Goal: Information Seeking & Learning: Learn about a topic

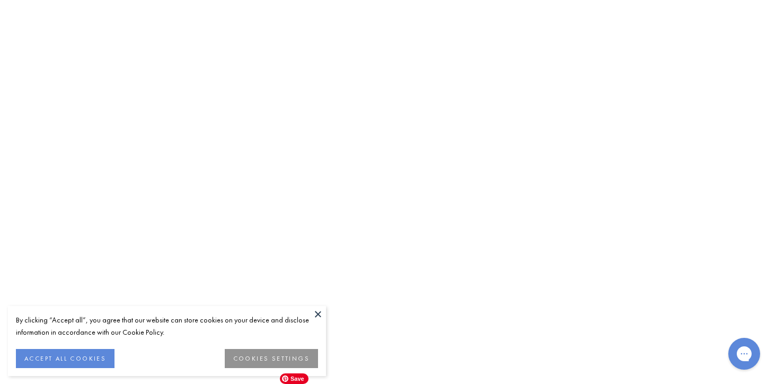
scroll to position [3552, 0]
click at [0, 0] on img at bounding box center [0, 0] width 0 height 0
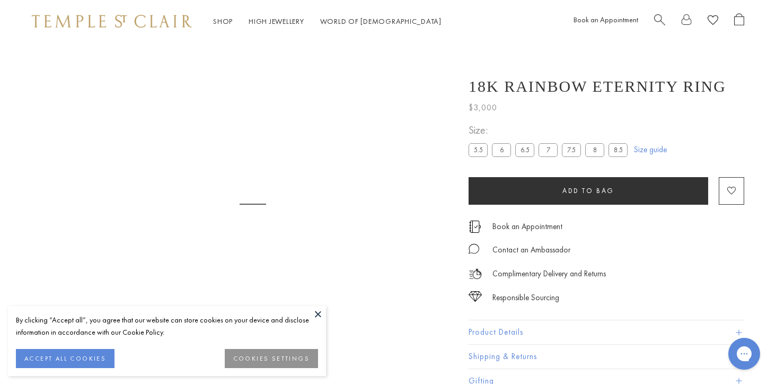
scroll to position [42, 0]
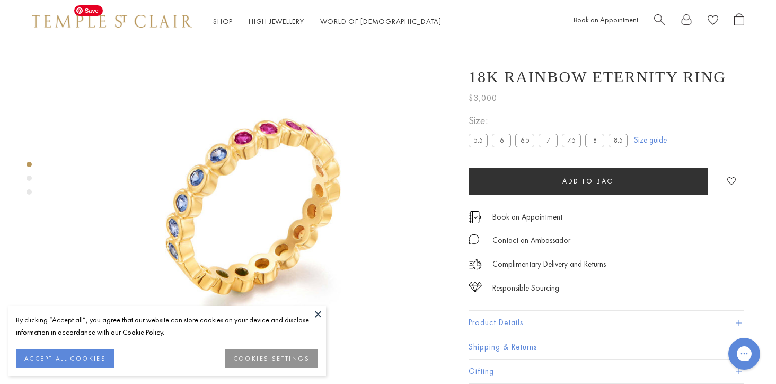
click at [295, 201] on img at bounding box center [252, 199] width 399 height 399
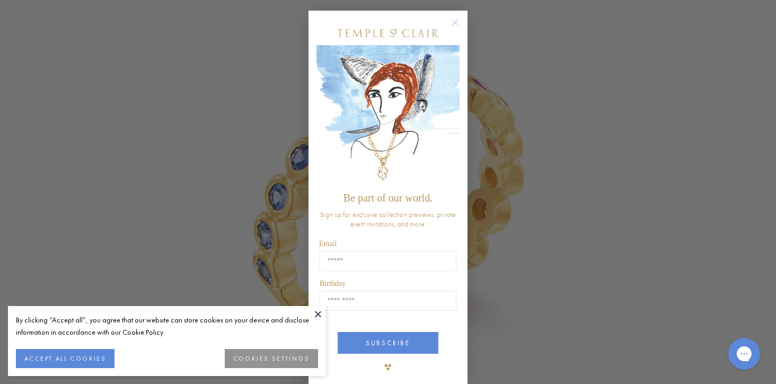
click at [458, 22] on circle "Close dialog" at bounding box center [455, 22] width 13 height 13
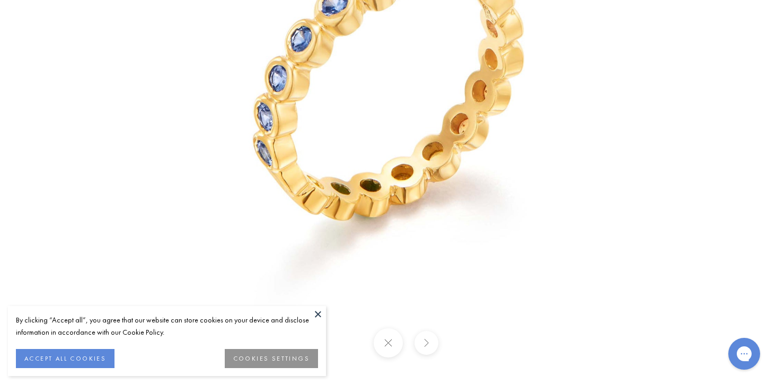
click at [424, 344] on button at bounding box center [426, 343] width 24 height 24
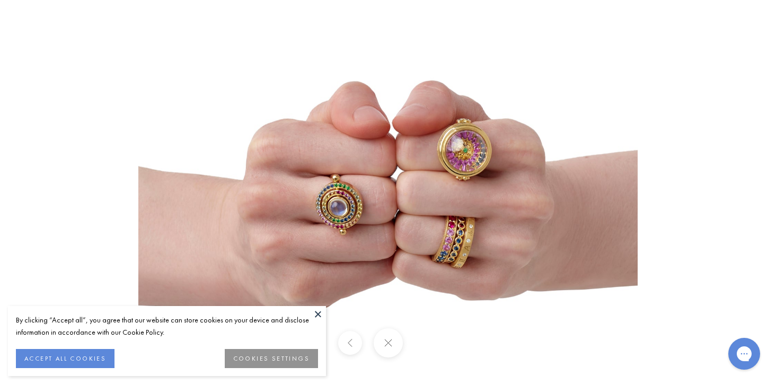
click at [424, 344] on div at bounding box center [388, 342] width 776 height 29
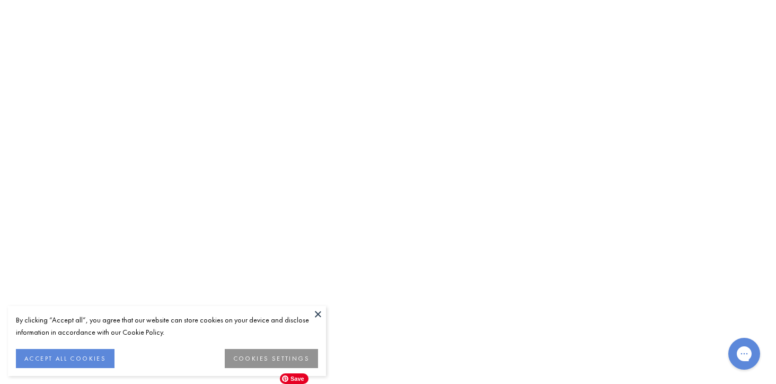
scroll to position [3809, 0]
click at [0, 0] on img at bounding box center [0, 0] width 0 height 0
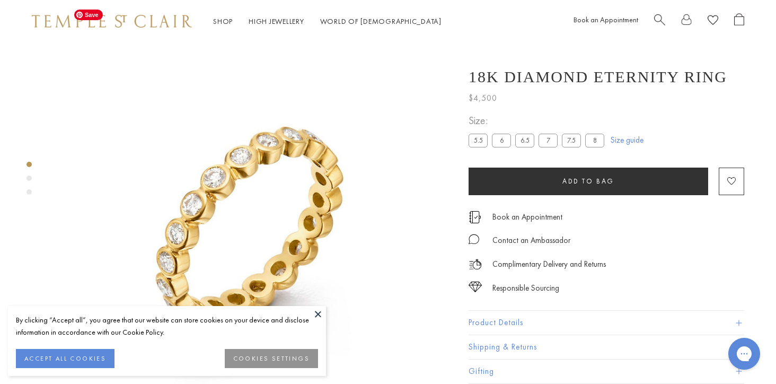
scroll to position [42, 0]
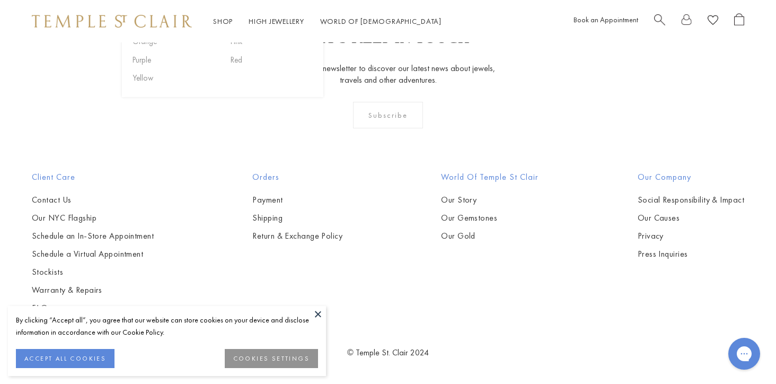
scroll to position [4431, 0]
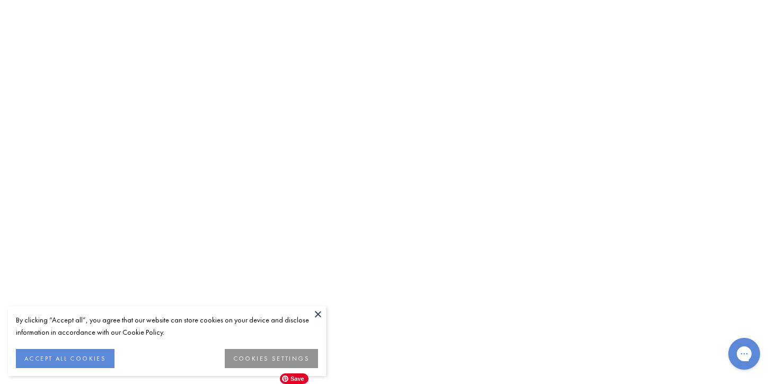
click at [0, 0] on img at bounding box center [0, 0] width 0 height 0
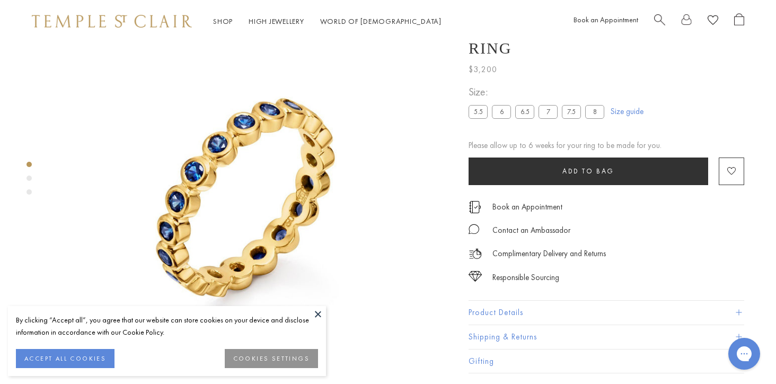
scroll to position [63, 0]
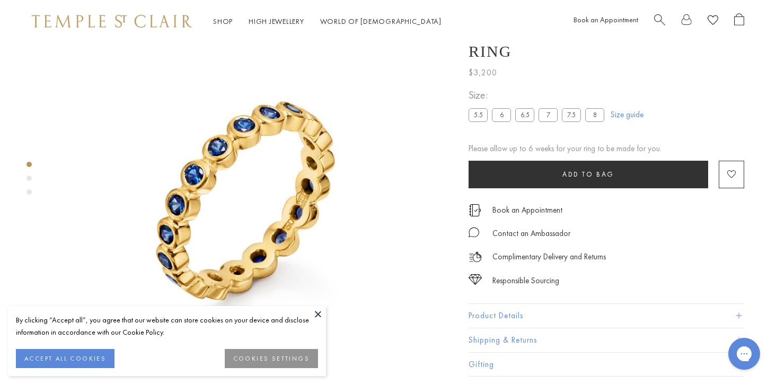
click at [638, 120] on link "Size guide" at bounding box center [626, 115] width 33 height 11
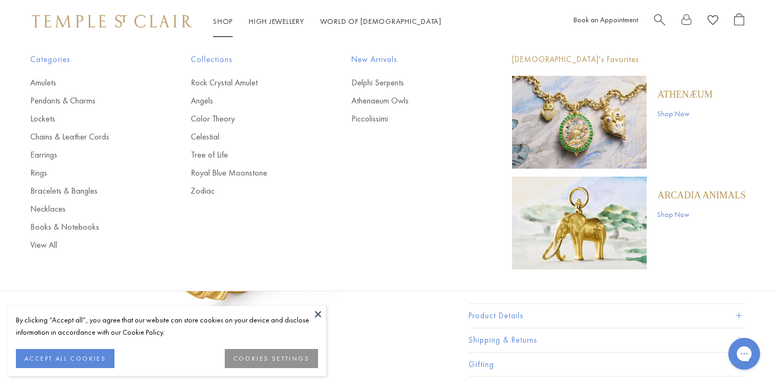
scroll to position [71, 0]
click at [673, 209] on link "Shop Now" at bounding box center [701, 214] width 88 height 12
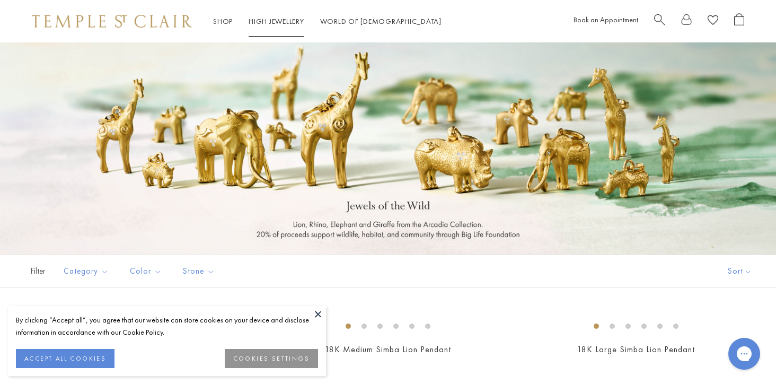
click at [264, 22] on link "High Jewellery High Jewellery" at bounding box center [276, 21] width 56 height 10
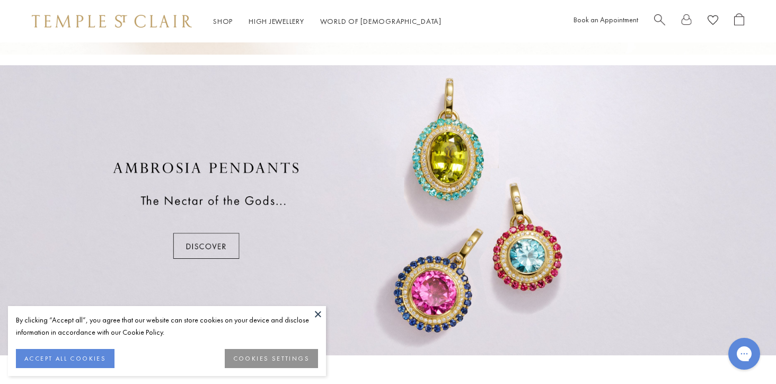
scroll to position [577, 0]
click at [226, 237] on div at bounding box center [388, 211] width 776 height 290
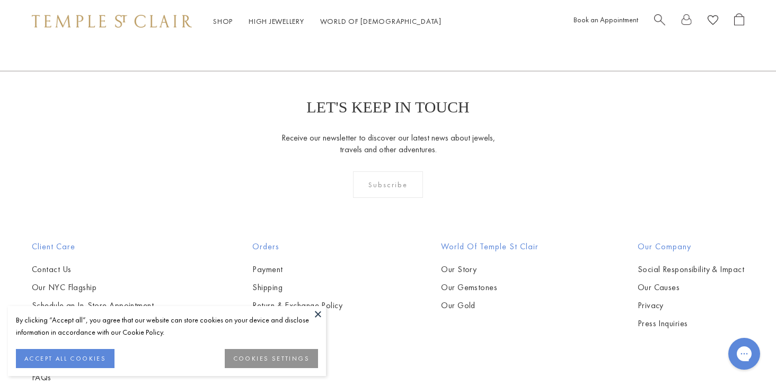
scroll to position [2135, 0]
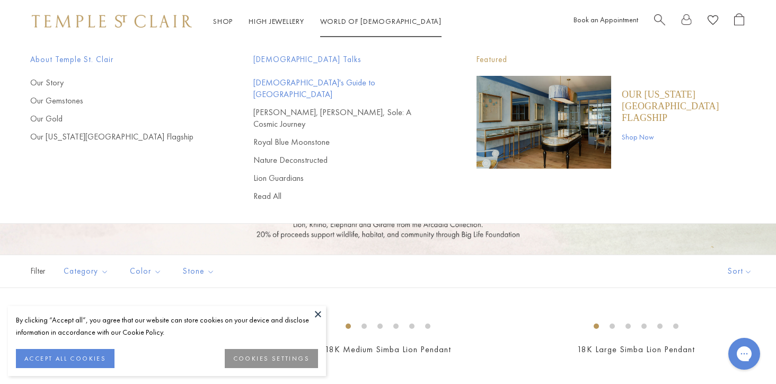
click at [325, 81] on link "[DEMOGRAPHIC_DATA]'s Guide to [GEOGRAPHIC_DATA]" at bounding box center [343, 88] width 181 height 23
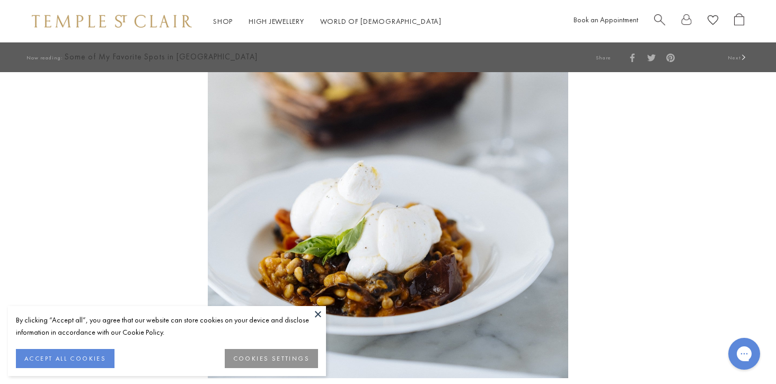
scroll to position [3504, 0]
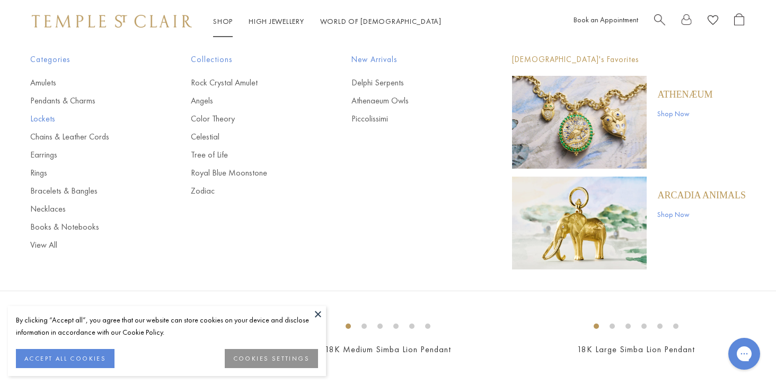
click at [41, 119] on link "Lockets" at bounding box center [89, 119] width 118 height 12
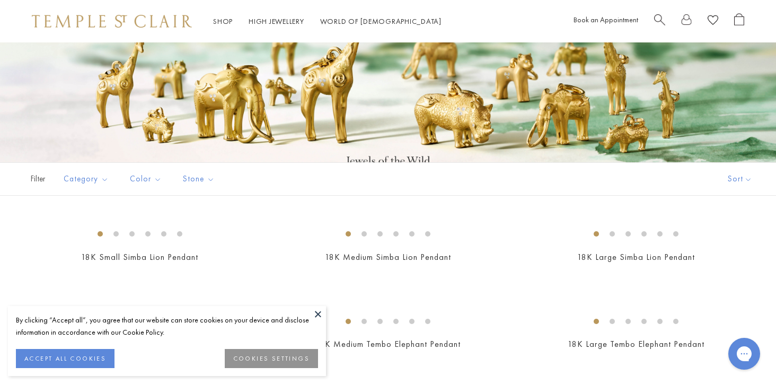
scroll to position [137, 0]
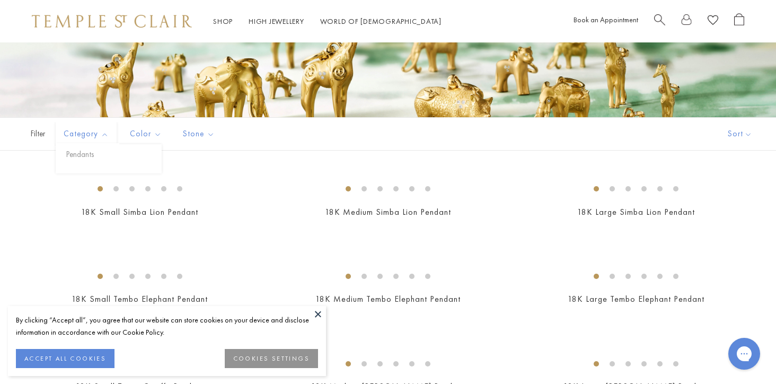
click at [102, 133] on span "Category" at bounding box center [87, 133] width 58 height 13
click at [48, 130] on span "Filter" at bounding box center [26, 134] width 53 height 32
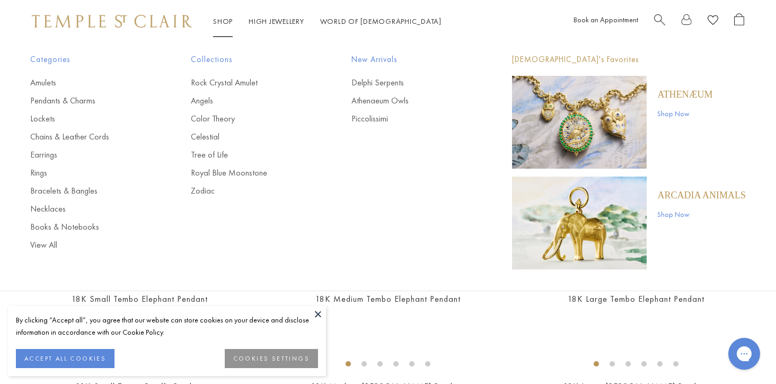
click at [224, 20] on link "Shop Shop" at bounding box center [223, 21] width 20 height 10
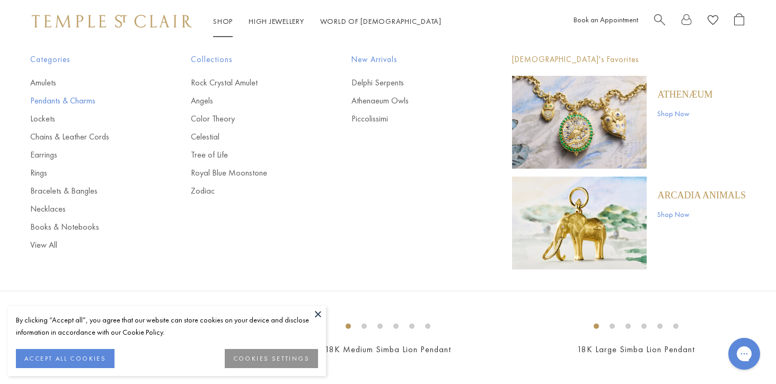
click at [61, 99] on link "Pendants & Charms" at bounding box center [89, 101] width 118 height 12
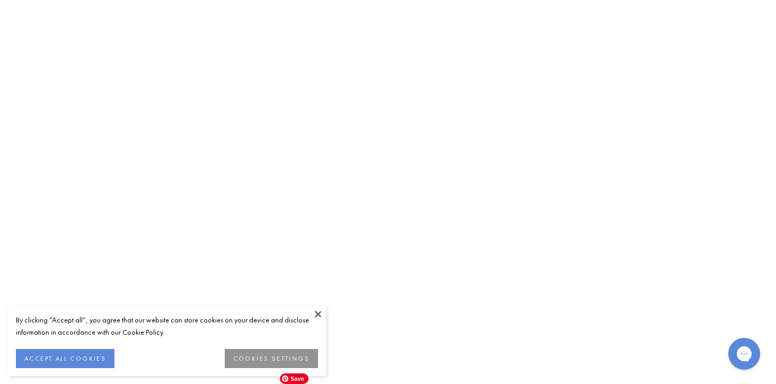
scroll to position [3382, 0]
click at [0, 0] on img at bounding box center [0, 0] width 0 height 0
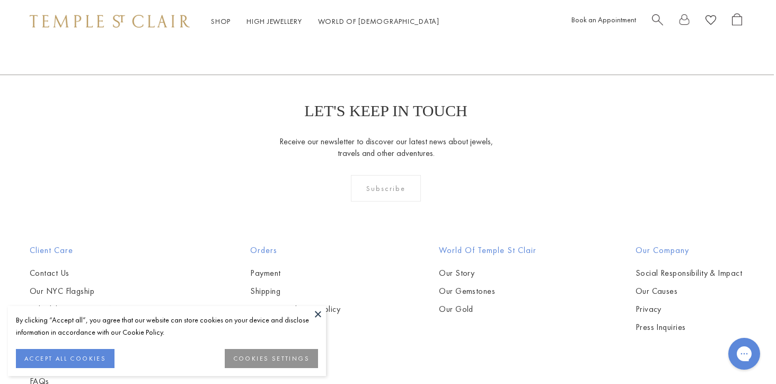
scroll to position [1059, 2]
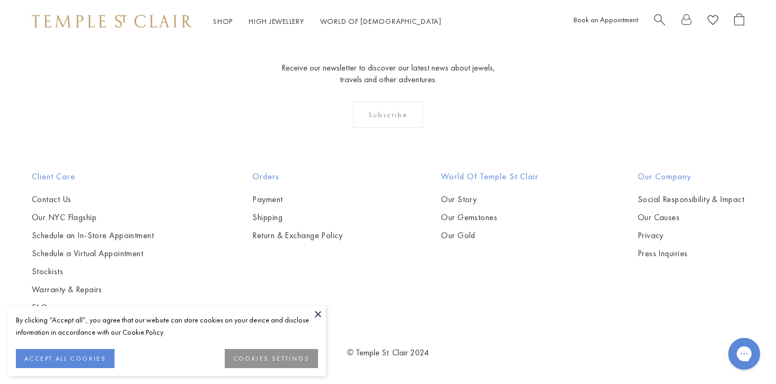
scroll to position [6465, 0]
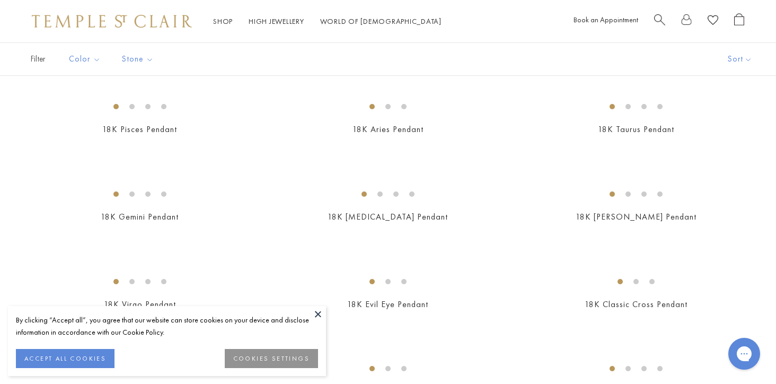
scroll to position [264, 0]
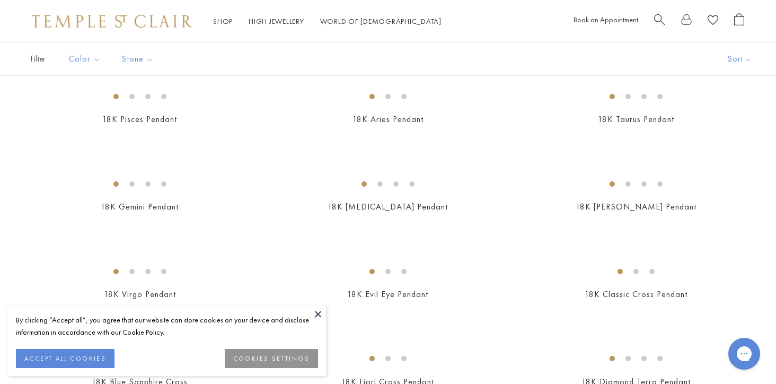
click at [316, 314] on button at bounding box center [318, 314] width 16 height 16
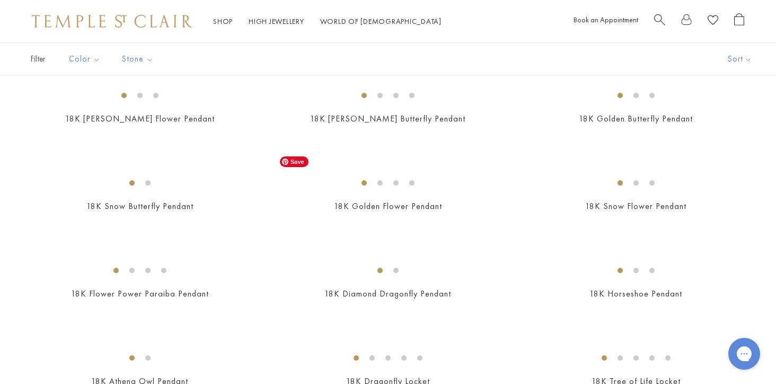
scroll to position [618, 0]
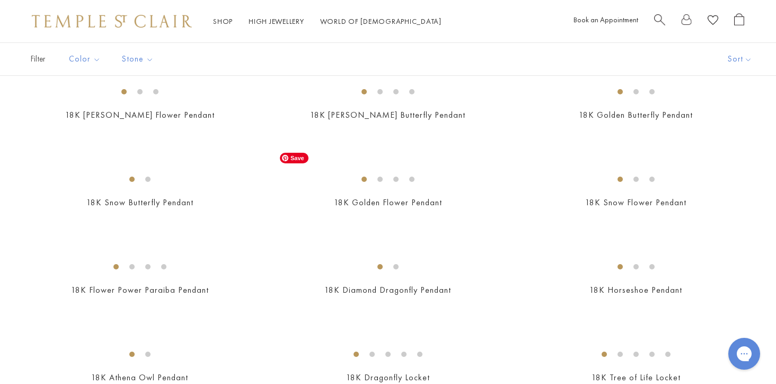
click at [0, 0] on img at bounding box center [0, 0] width 0 height 0
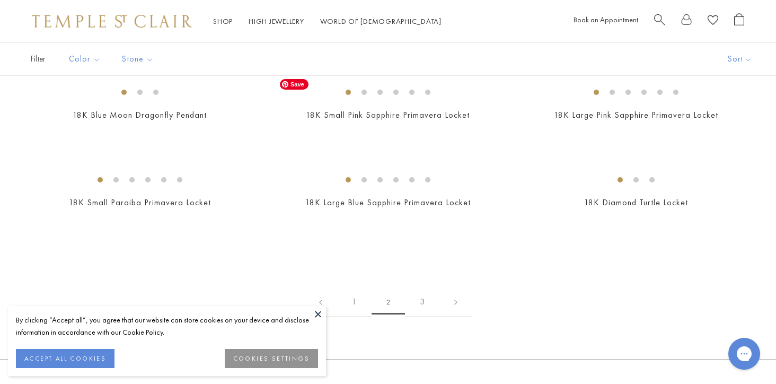
scroll to position [1581, 0]
click at [0, 0] on img at bounding box center [0, 0] width 0 height 0
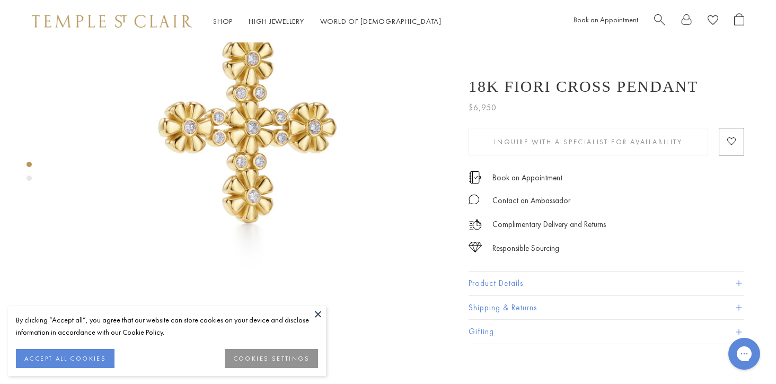
scroll to position [153, 0]
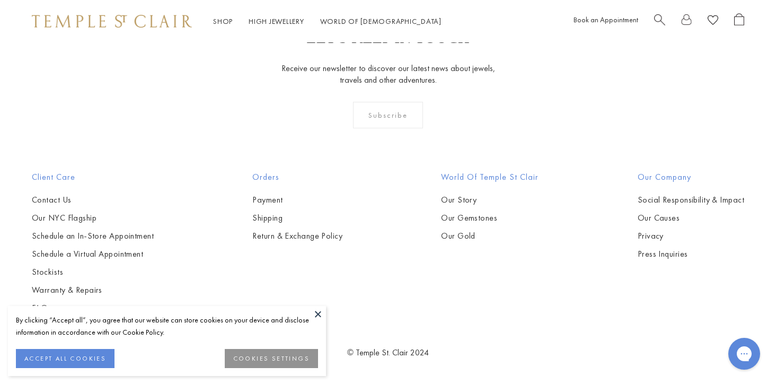
scroll to position [2221, 0]
click at [0, 0] on img at bounding box center [0, 0] width 0 height 0
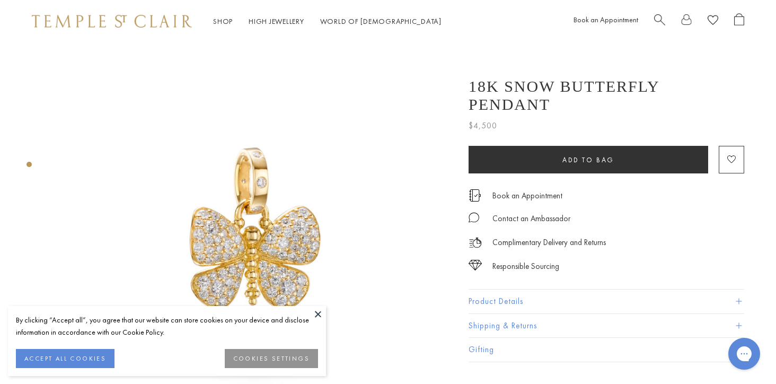
click at [231, 232] on img at bounding box center [252, 241] width 399 height 399
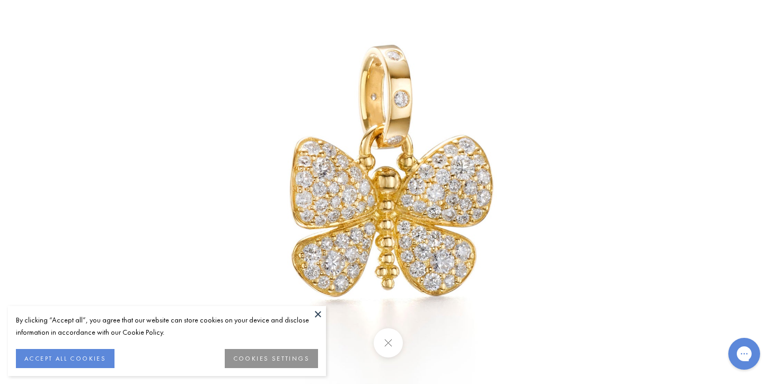
click at [320, 309] on button at bounding box center [318, 314] width 16 height 16
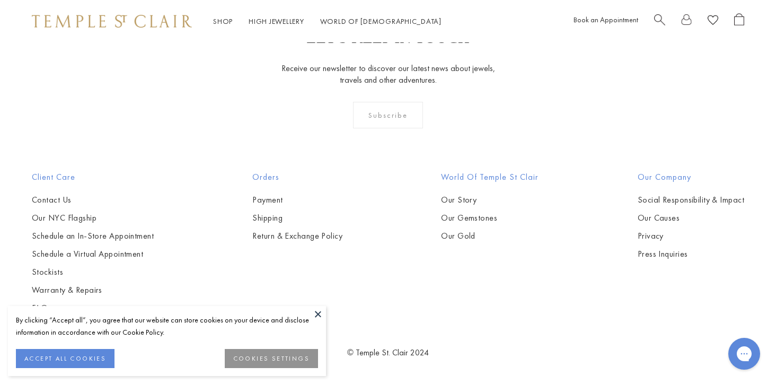
scroll to position [5523, 0]
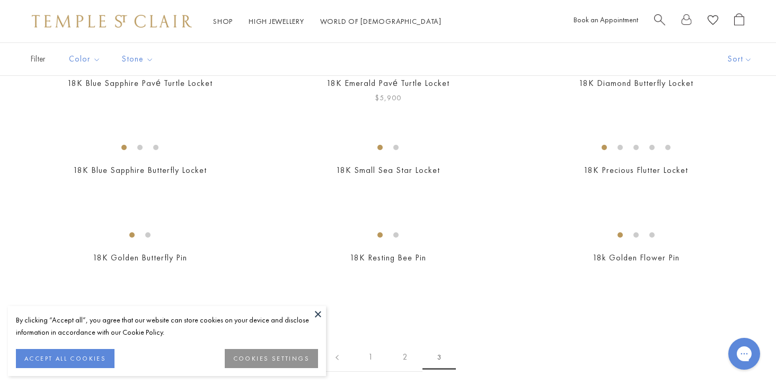
scroll to position [126, 0]
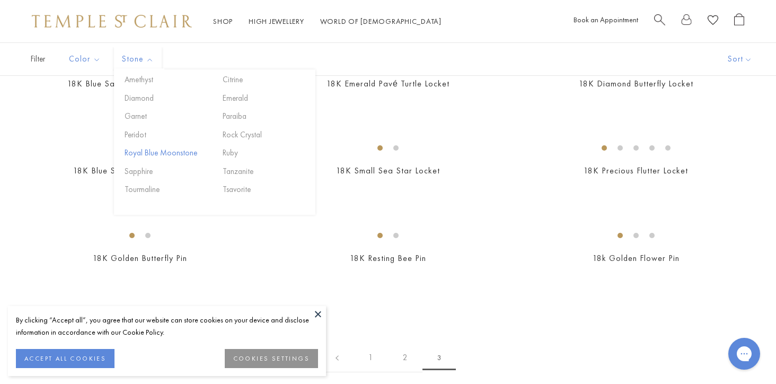
click at [173, 157] on button "Royal Blue Moonstone" at bounding box center [167, 153] width 90 height 12
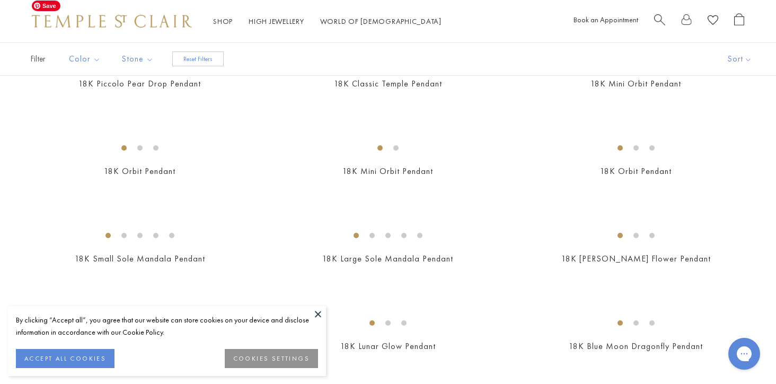
scroll to position [478, 0]
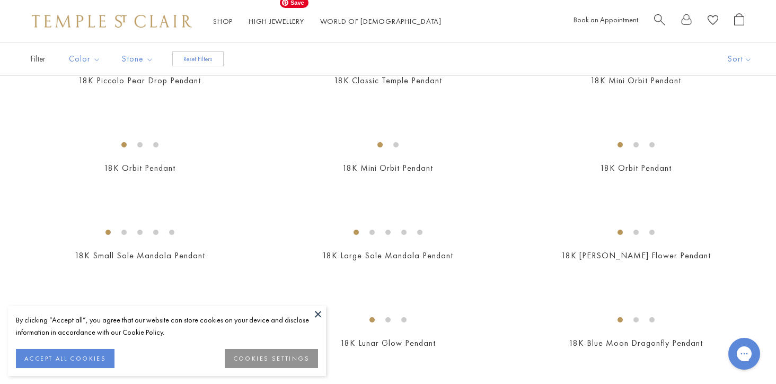
click at [0, 0] on img at bounding box center [0, 0] width 0 height 0
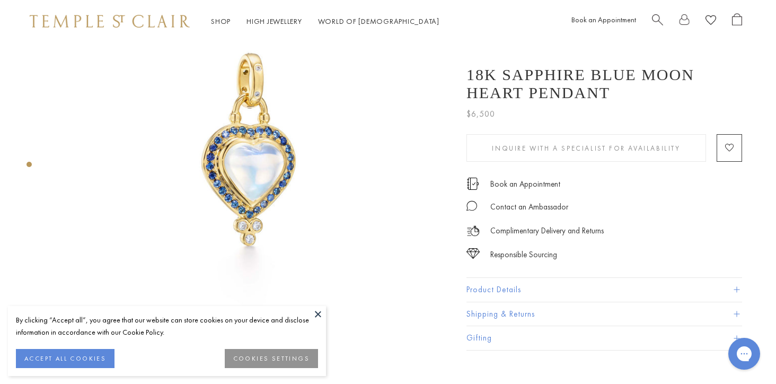
scroll to position [94, 0]
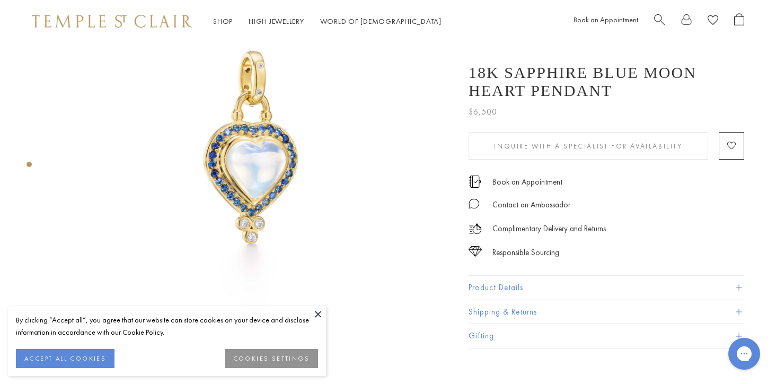
click at [517, 286] on button "Product Details" at bounding box center [605, 287] width 275 height 24
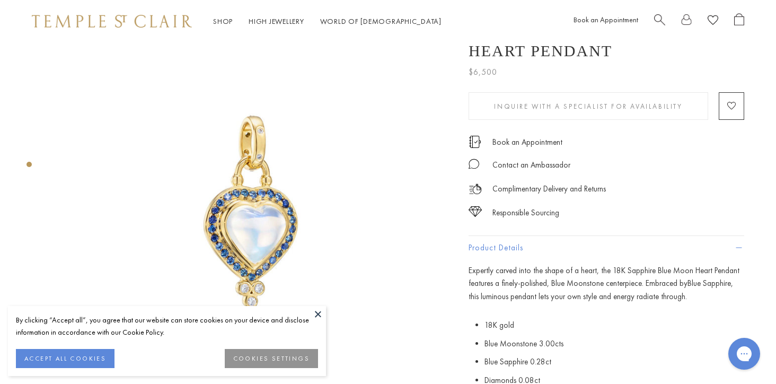
scroll to position [26, 0]
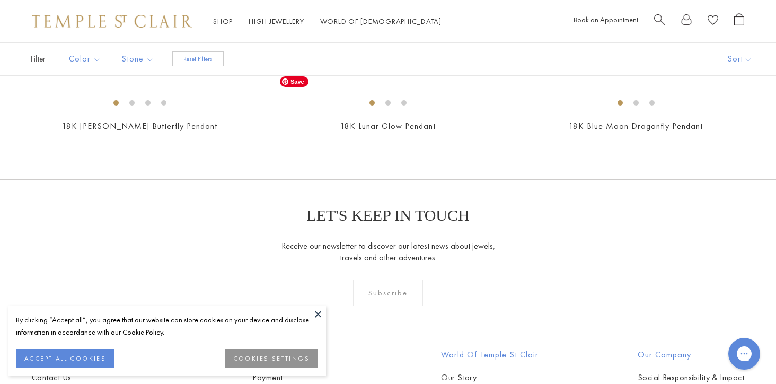
scroll to position [696, 0]
click at [0, 0] on img at bounding box center [0, 0] width 0 height 0
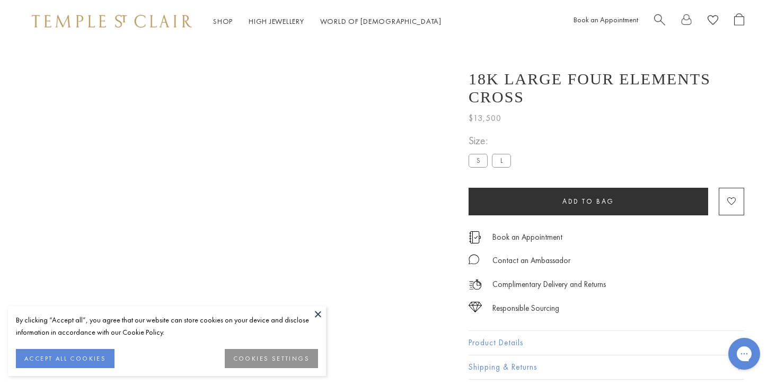
scroll to position [42, 0]
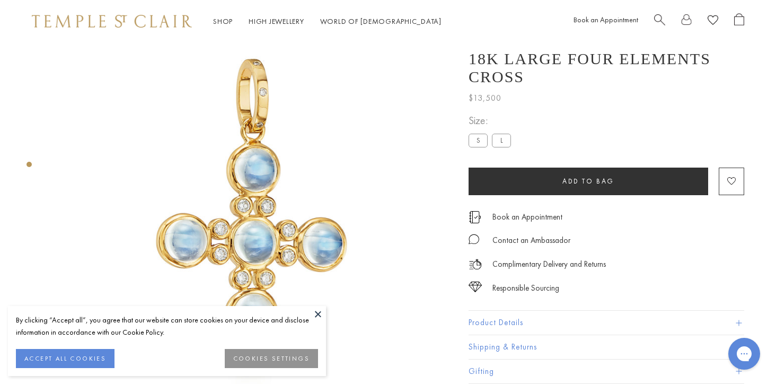
click at [498, 329] on button "Product Details" at bounding box center [605, 322] width 275 height 24
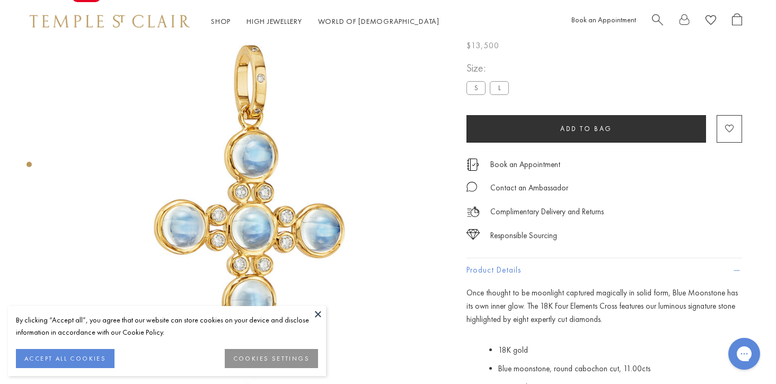
scroll to position [56, 0]
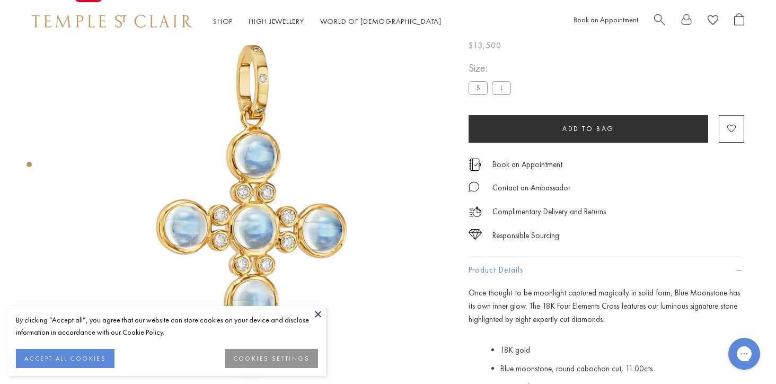
click at [102, 162] on img at bounding box center [252, 185] width 399 height 399
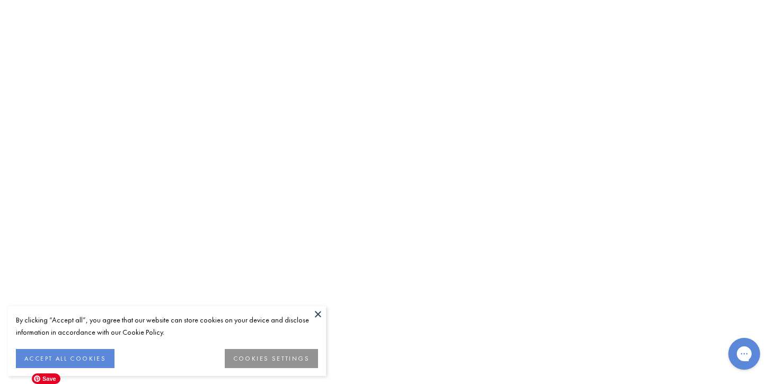
scroll to position [2209, 0]
click at [0, 0] on img at bounding box center [0, 0] width 0 height 0
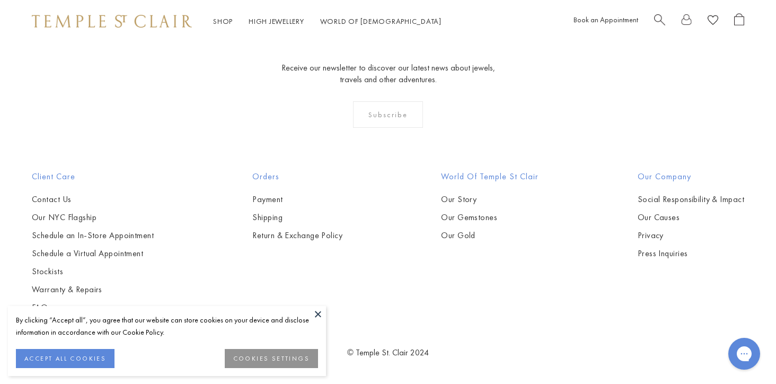
scroll to position [2539, 0]
